Goal: Task Accomplishment & Management: Use online tool/utility

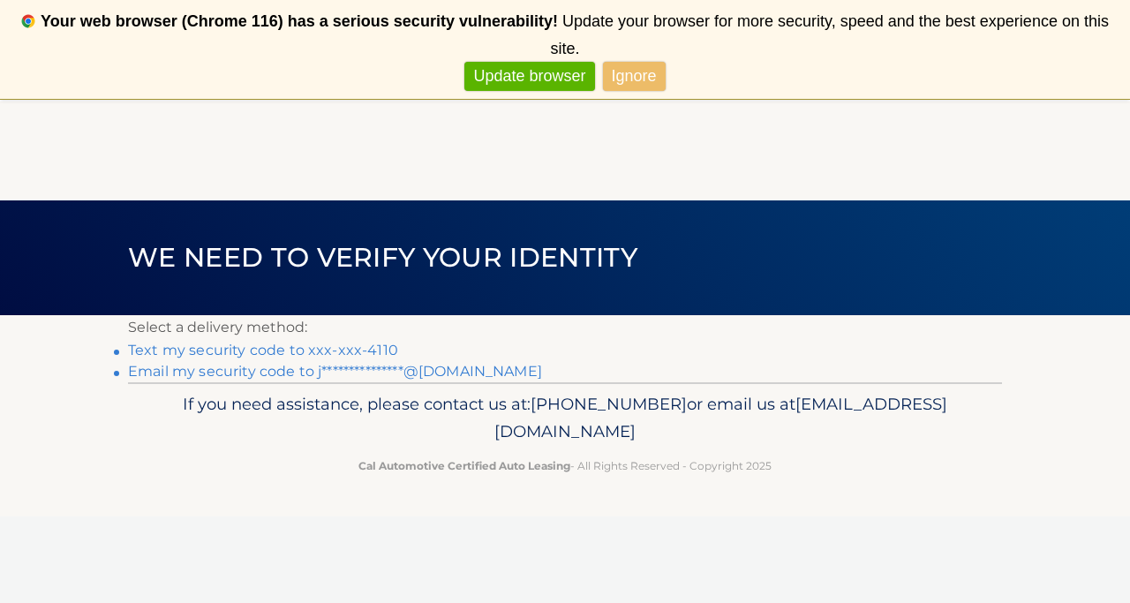
click at [376, 349] on link "Text my security code to xxx-xxx-4110" at bounding box center [263, 350] width 270 height 17
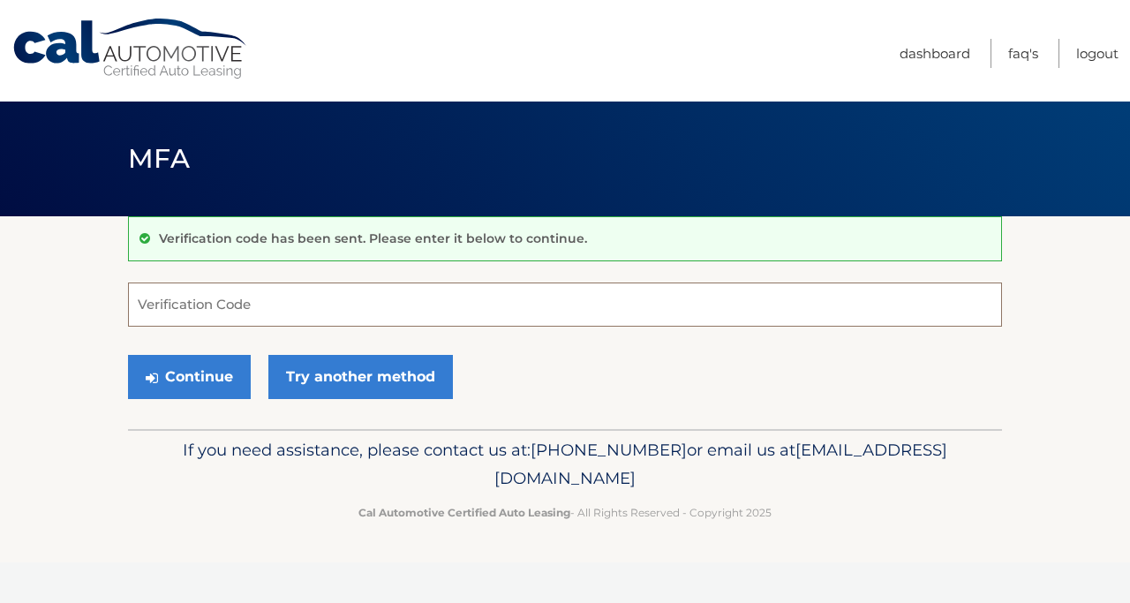
click at [296, 320] on input "Verification Code" at bounding box center [565, 304] width 874 height 44
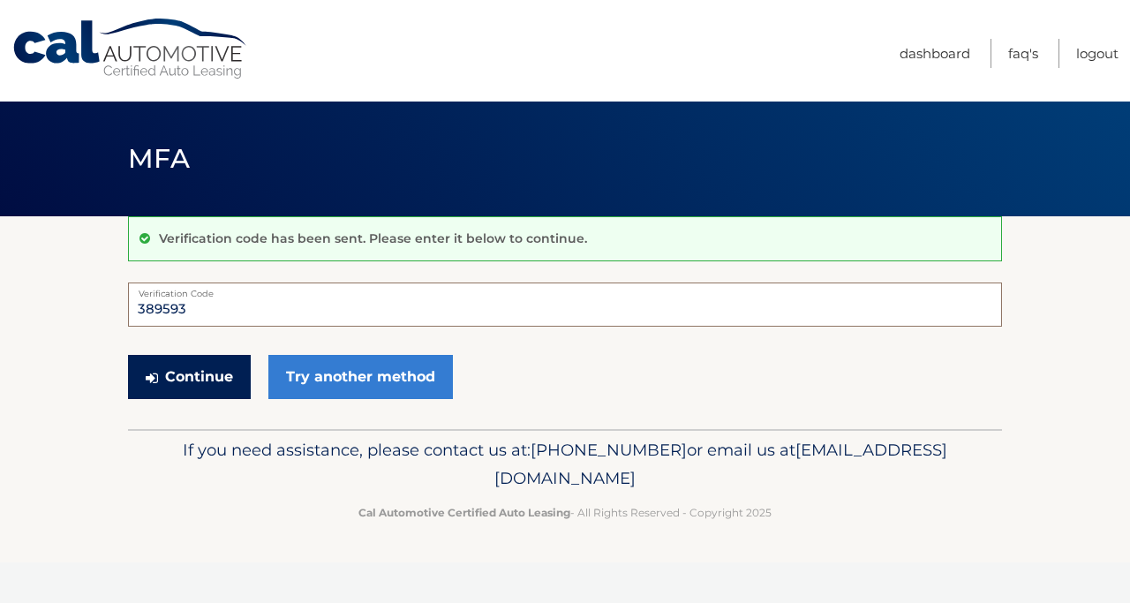
type input "389593"
click at [196, 366] on button "Continue" at bounding box center [189, 377] width 123 height 44
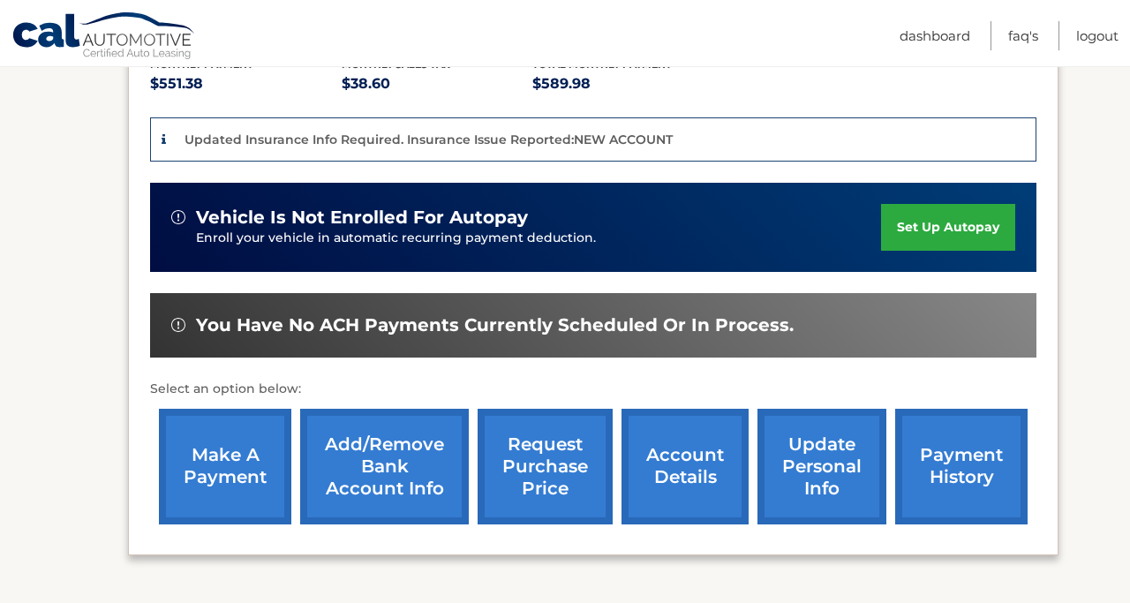
scroll to position [393, 0]
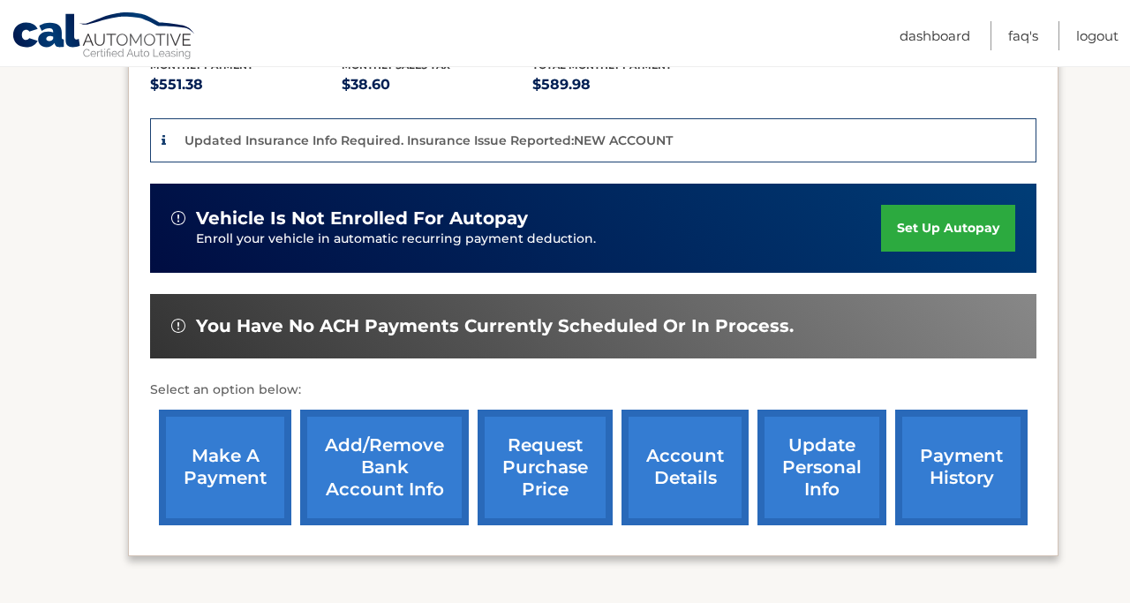
click at [207, 446] on link "make a payment" at bounding box center [225, 467] width 132 height 116
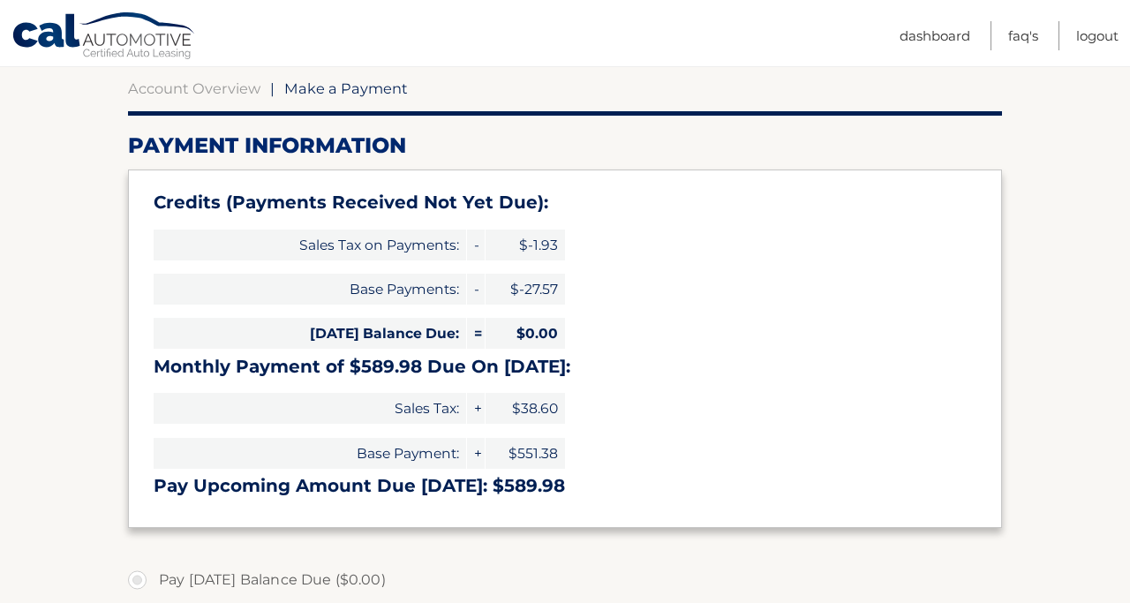
scroll to position [83, 0]
